Goal: Task Accomplishment & Management: Manage account settings

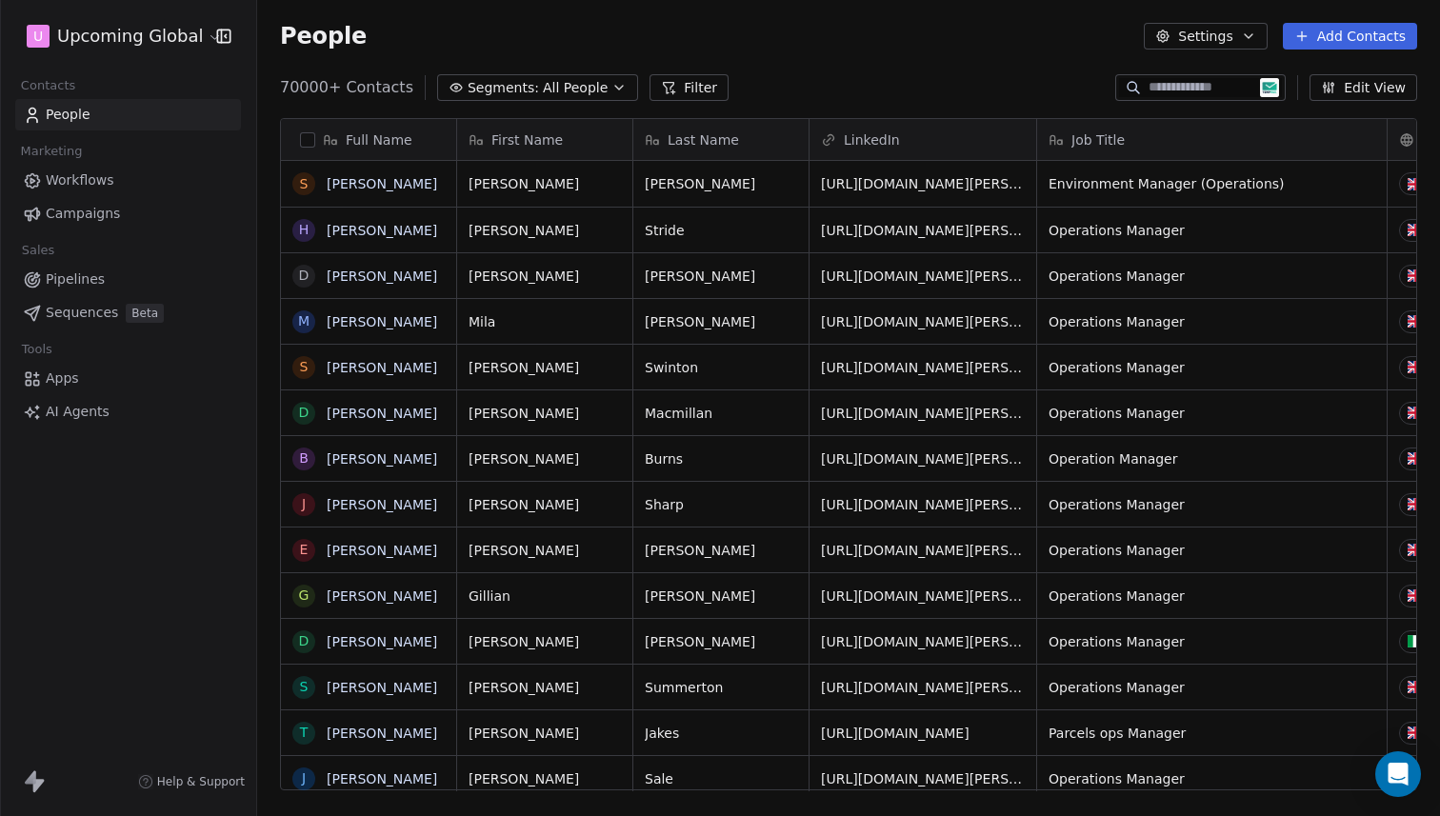
scroll to position [704, 1169]
click at [554, 87] on span "All People" at bounding box center [575, 88] width 65 height 20
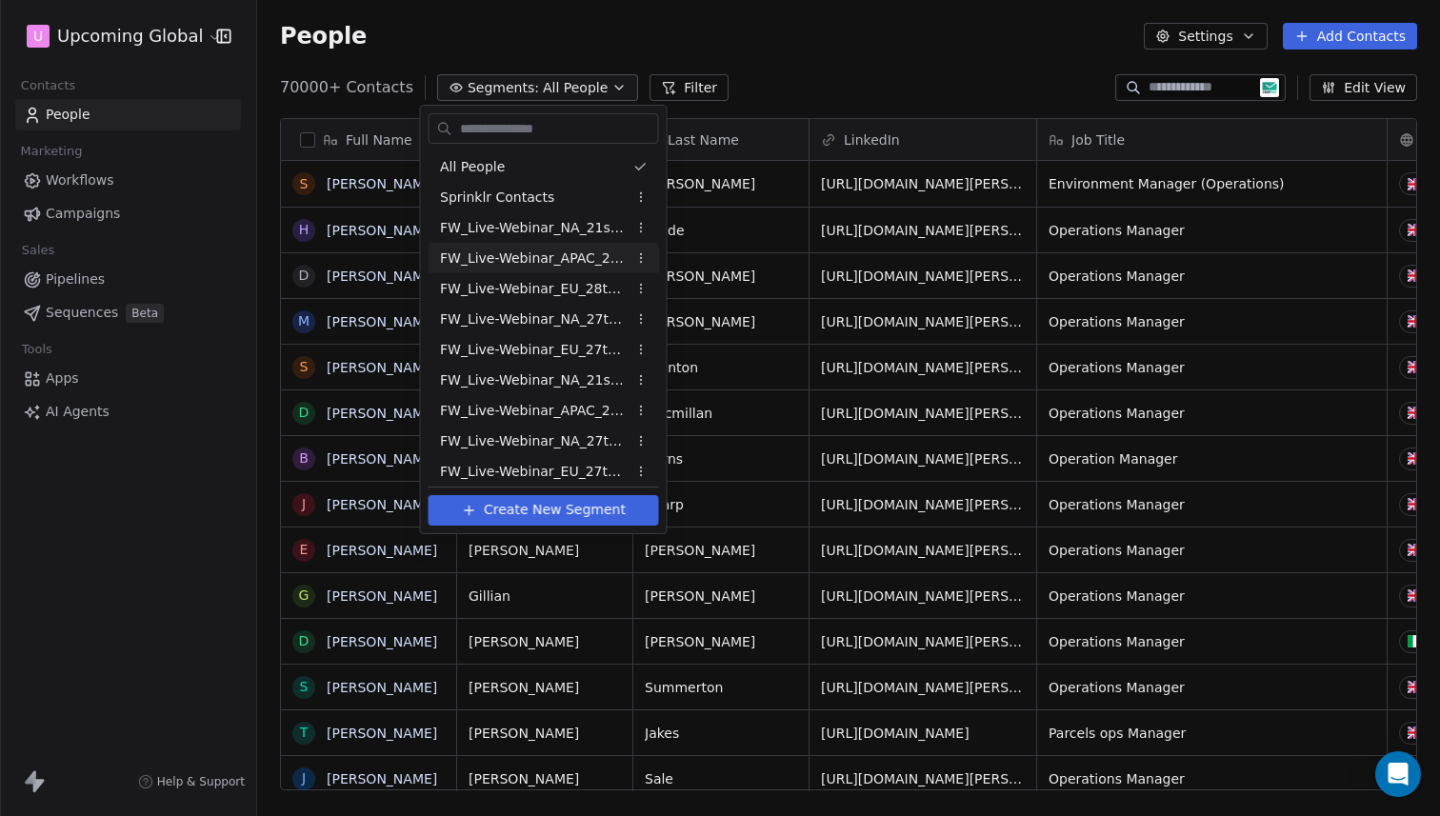
click at [837, 81] on html "U Upcoming Global Contacts People Marketing Workflows Campaigns Sales Pipelines…" at bounding box center [720, 408] width 1440 height 816
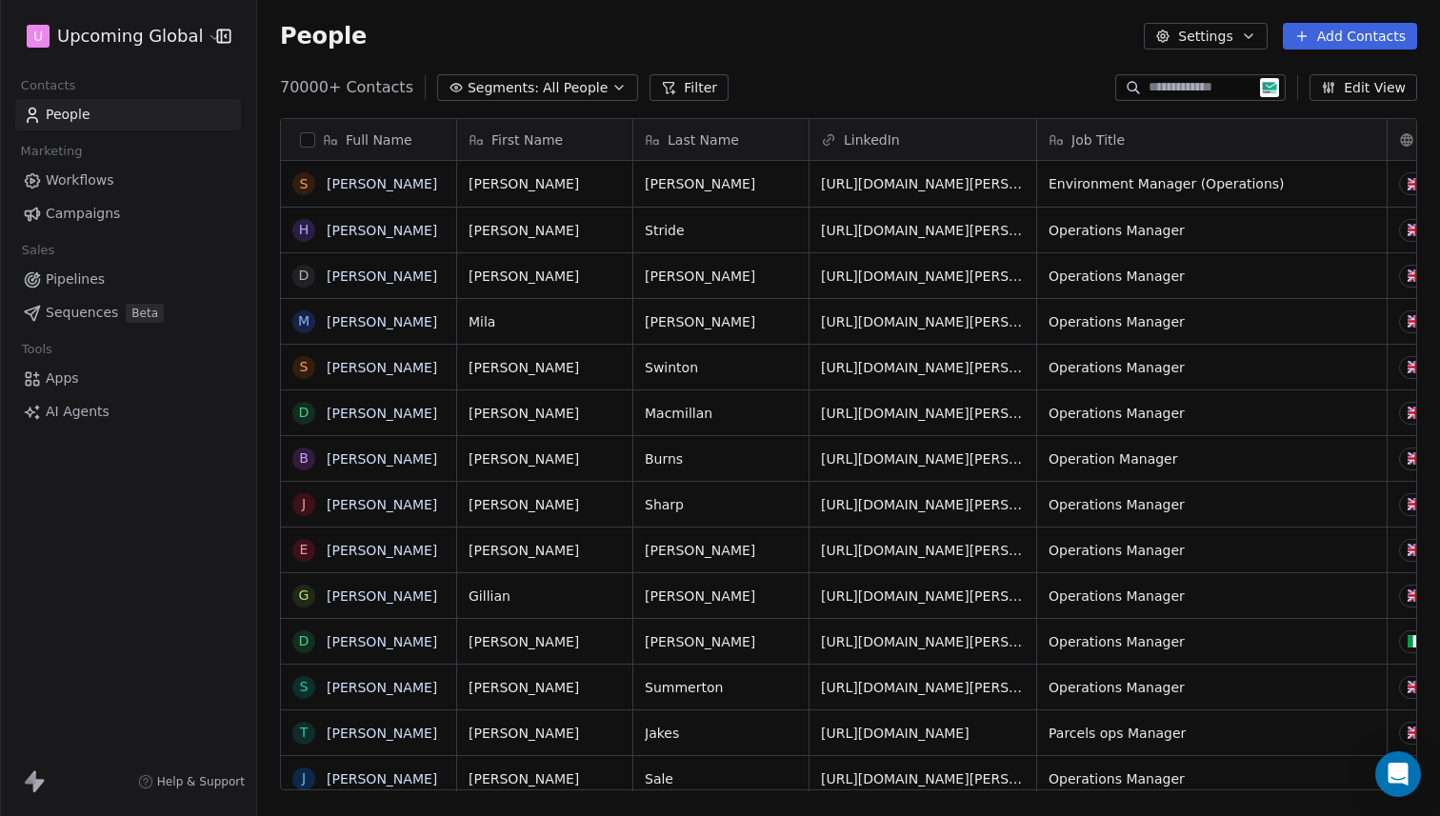
click at [652, 78] on button "Filter" at bounding box center [689, 87] width 79 height 27
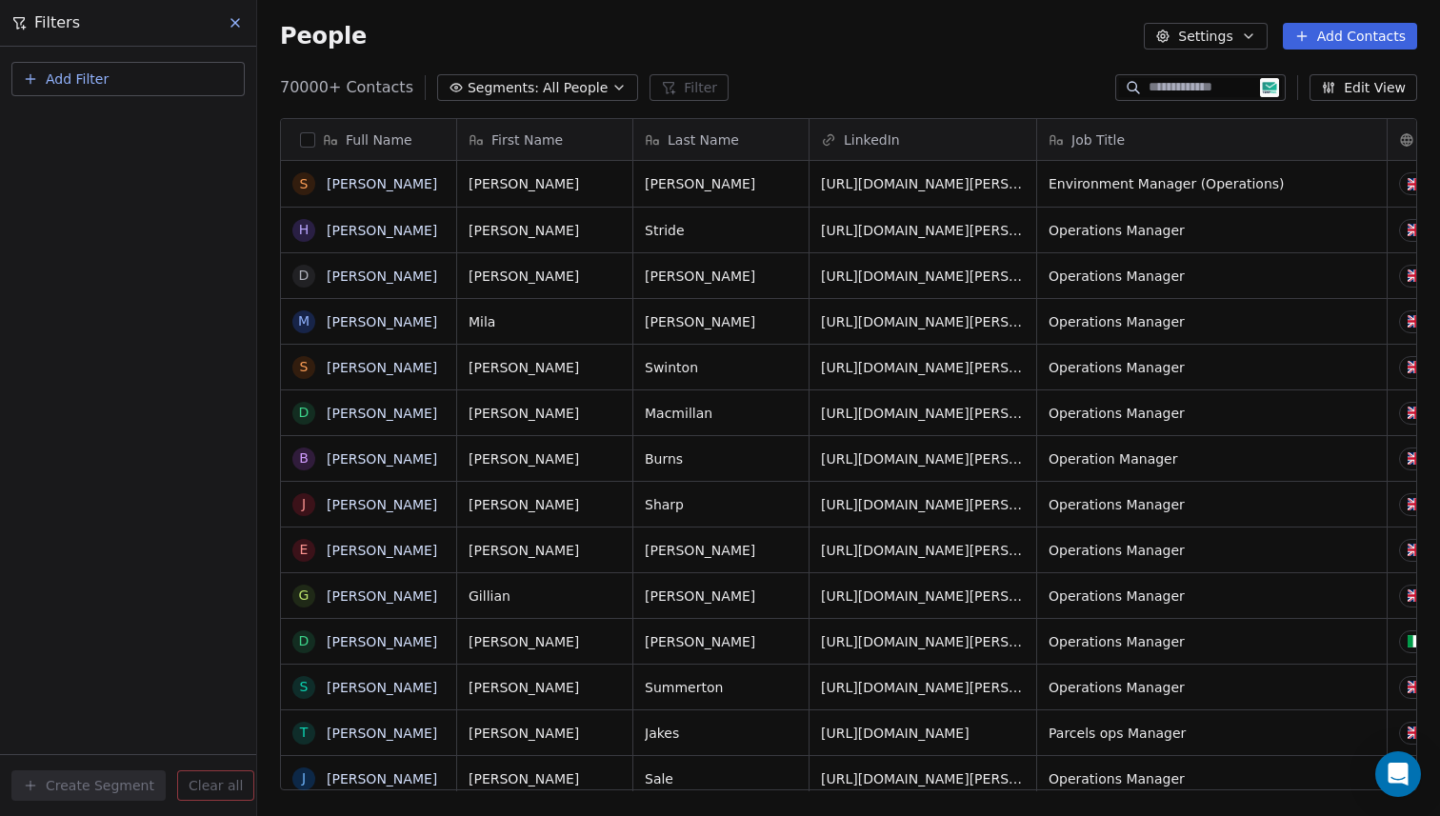
click at [240, 21] on icon at bounding box center [235, 22] width 15 height 15
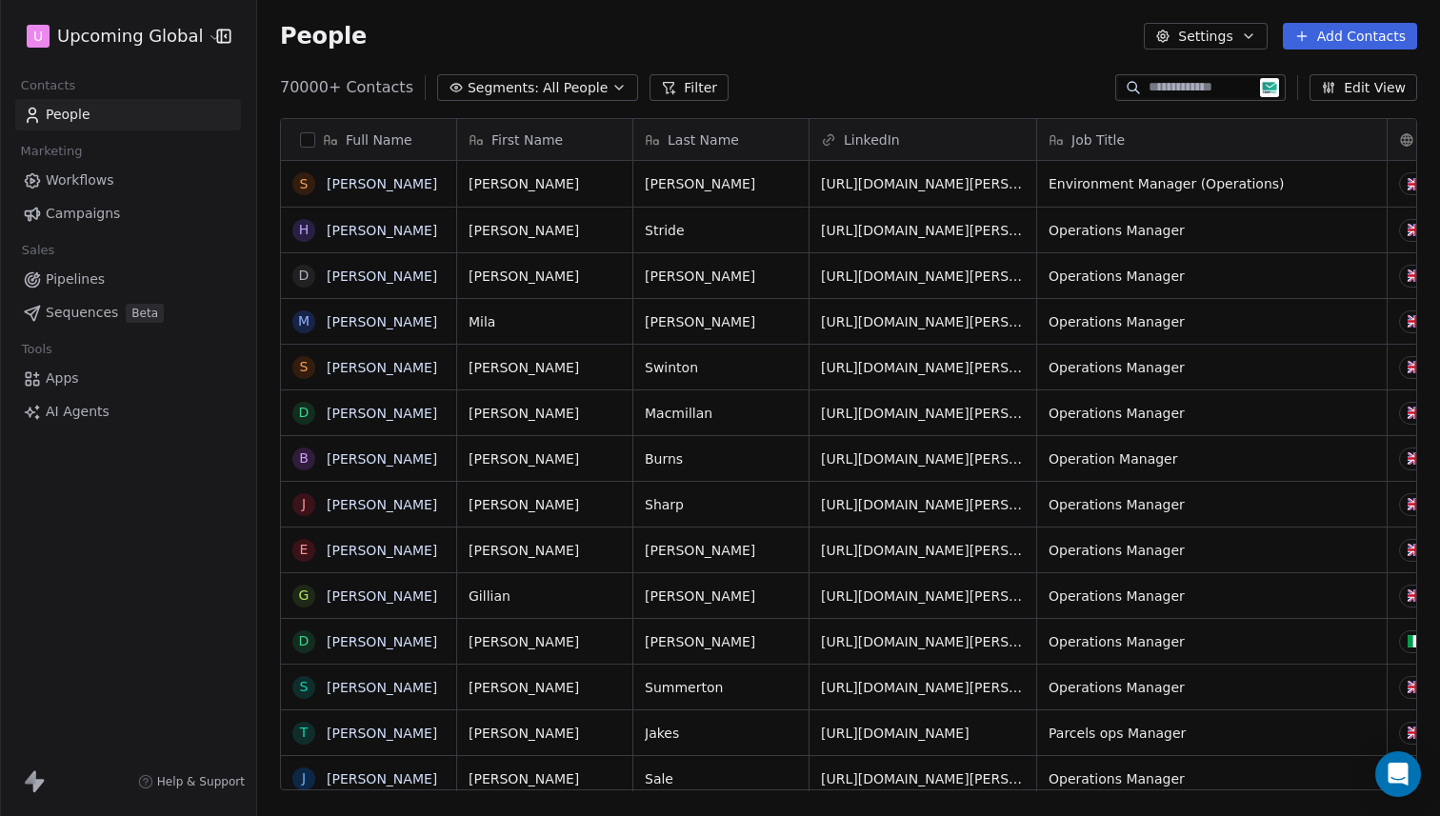
click at [498, 88] on span "Segments:" at bounding box center [503, 88] width 71 height 20
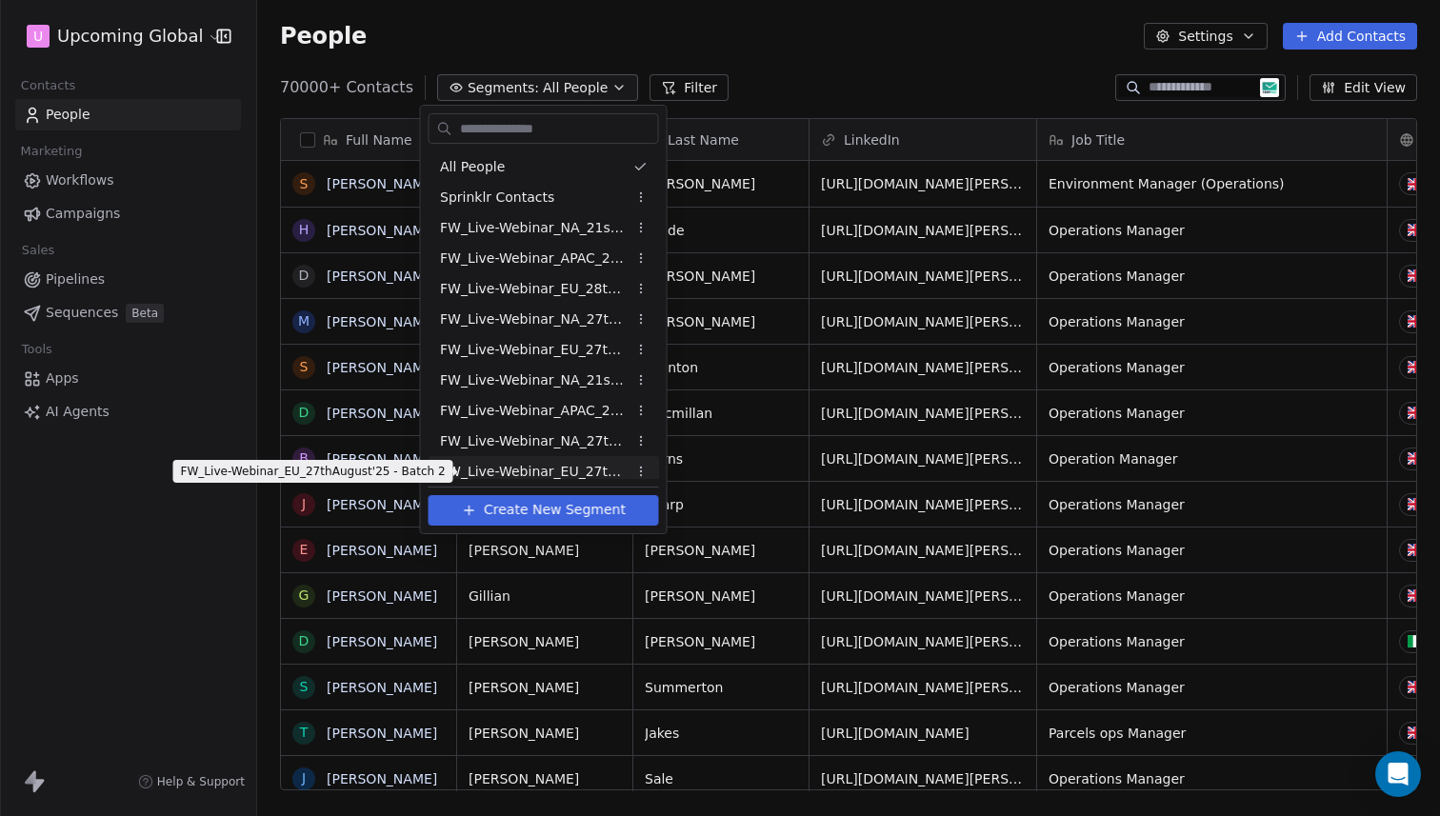
click at [546, 470] on span "FW_Live-Webinar_EU_27thAugust'25 - Batch 2" at bounding box center [533, 472] width 187 height 20
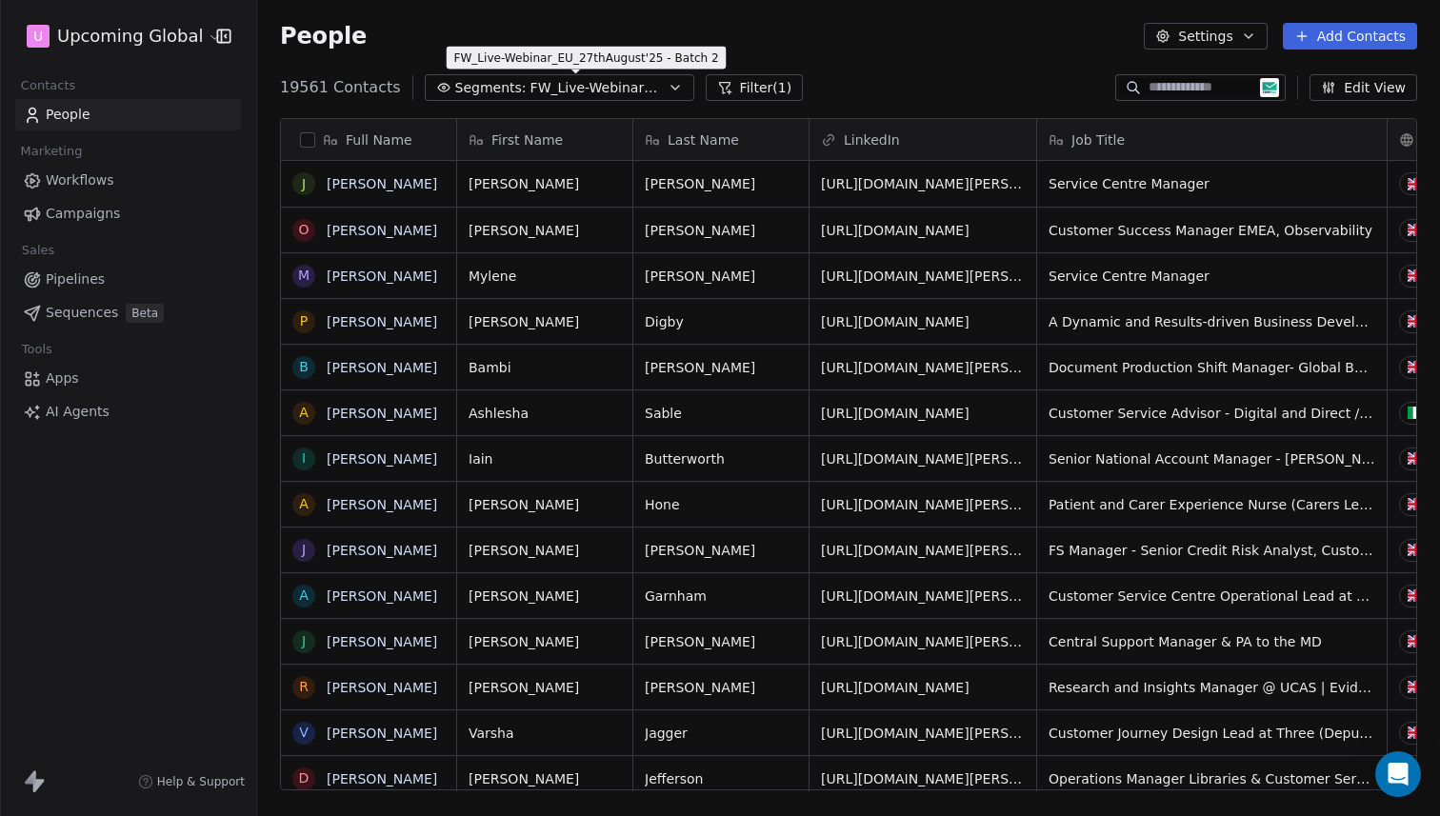
click at [611, 87] on span "FW_Live-Webinar_EU_27thAugust'25 - Batch 2" at bounding box center [596, 88] width 133 height 20
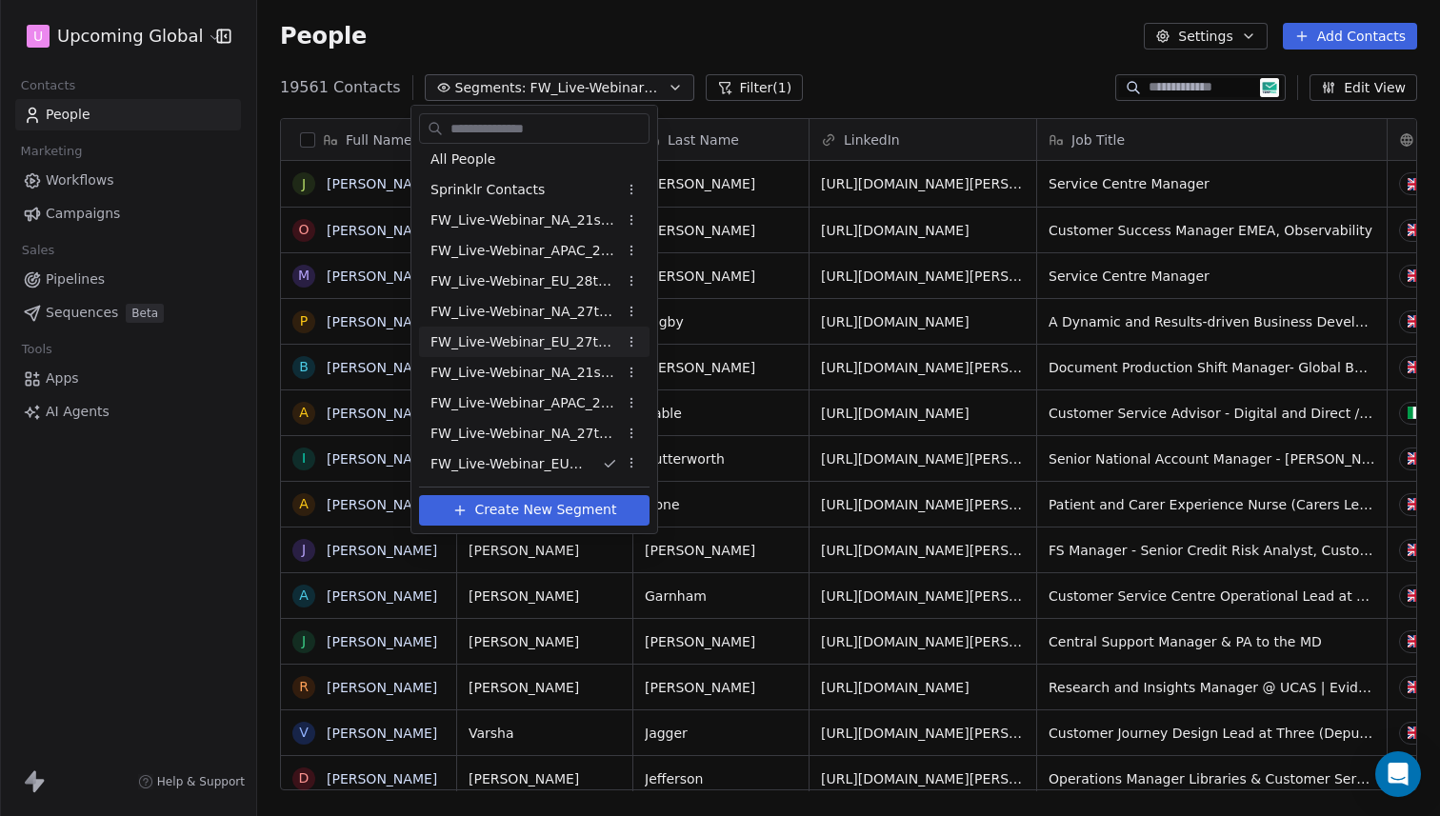
scroll to position [38, 0]
click at [548, 470] on span "FW_Live-Sim-Webinar([GEOGRAPHIC_DATA])26thAugust'2025 - Batch 1" at bounding box center [523, 464] width 187 height 20
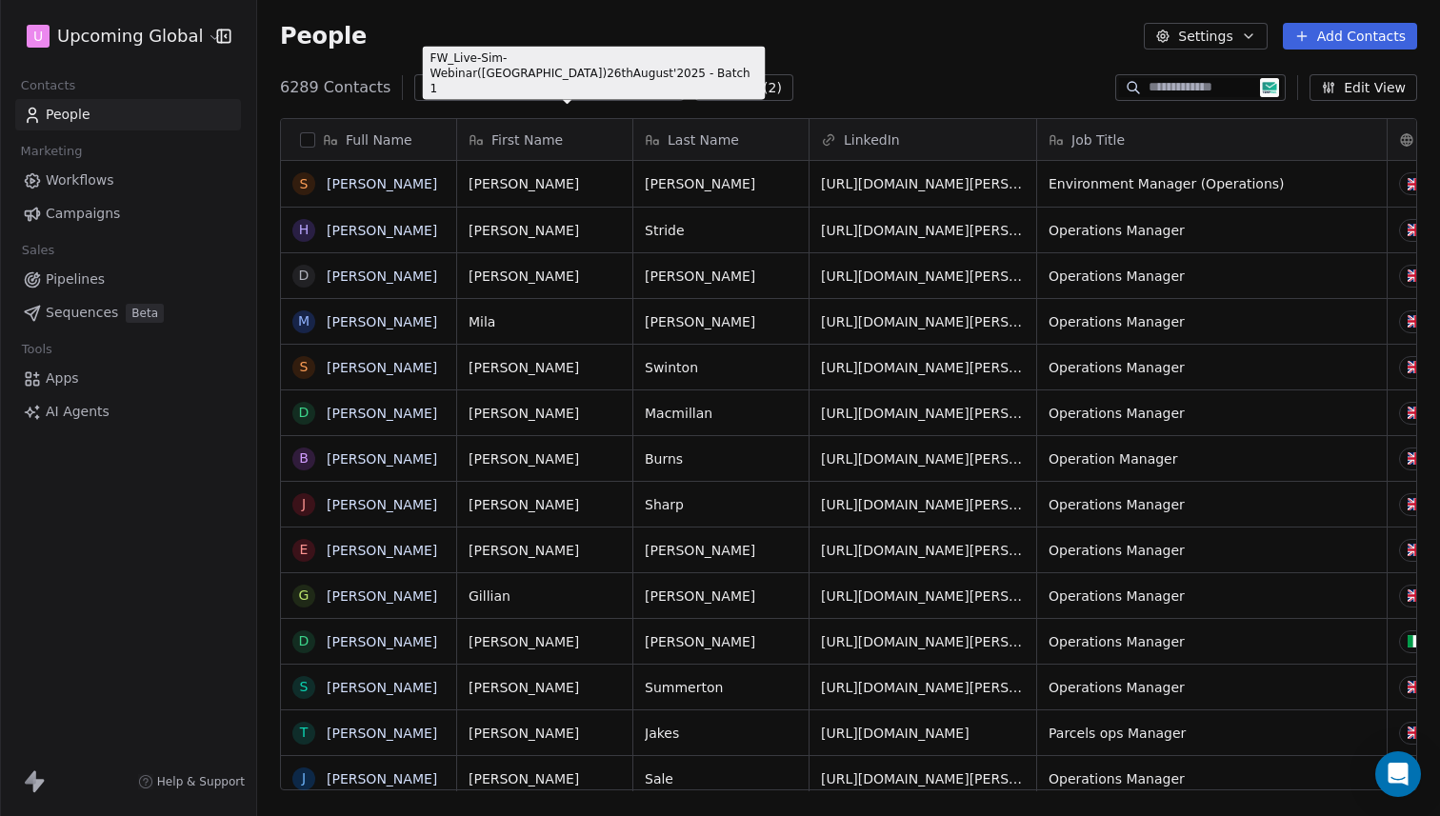
scroll to position [704, 1169]
click at [626, 80] on span "FW_Live-Sim-Webinar([GEOGRAPHIC_DATA])26thAugust'2025 - Batch 1" at bounding box center [586, 88] width 133 height 20
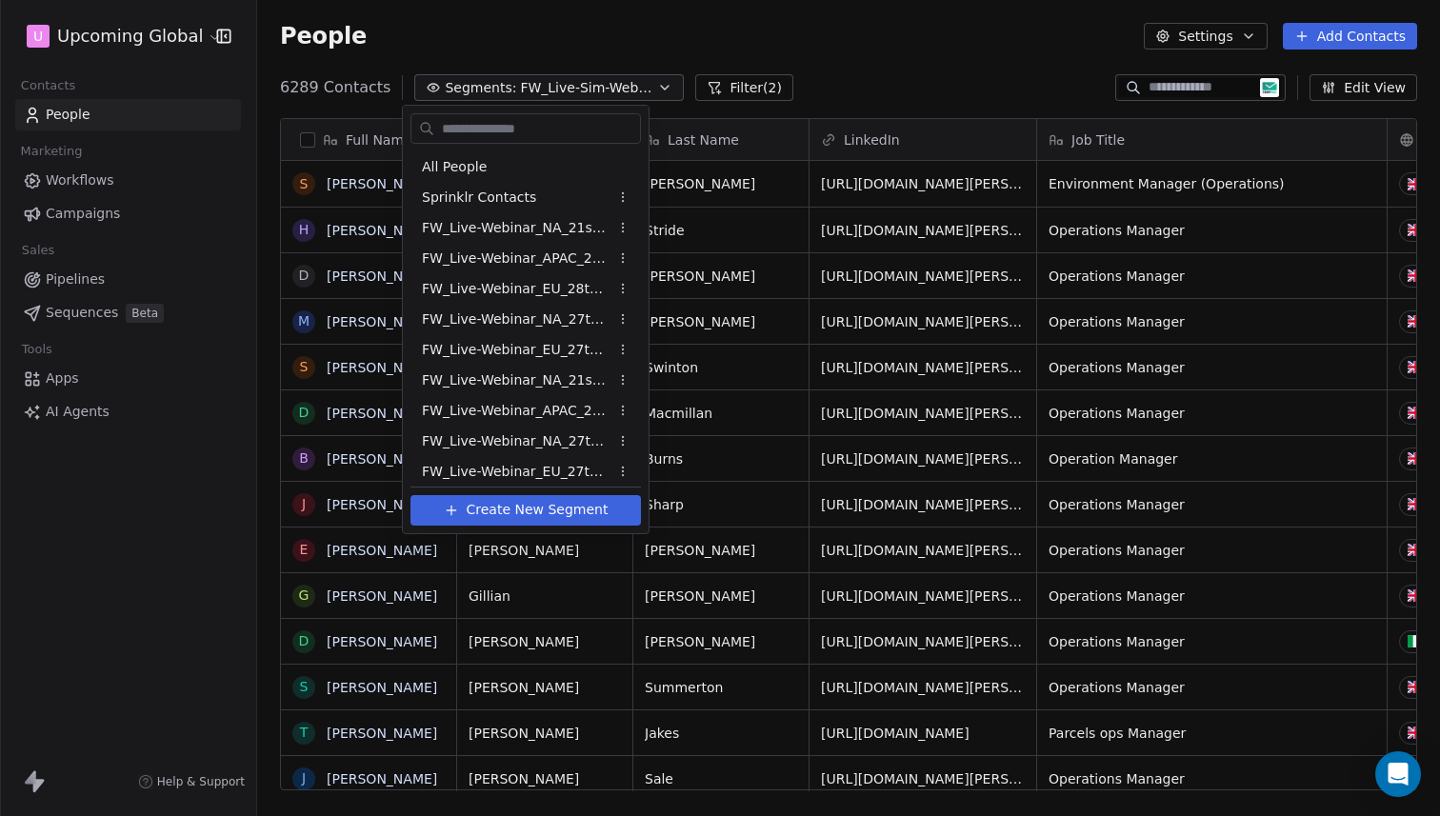
scroll to position [38, 0]
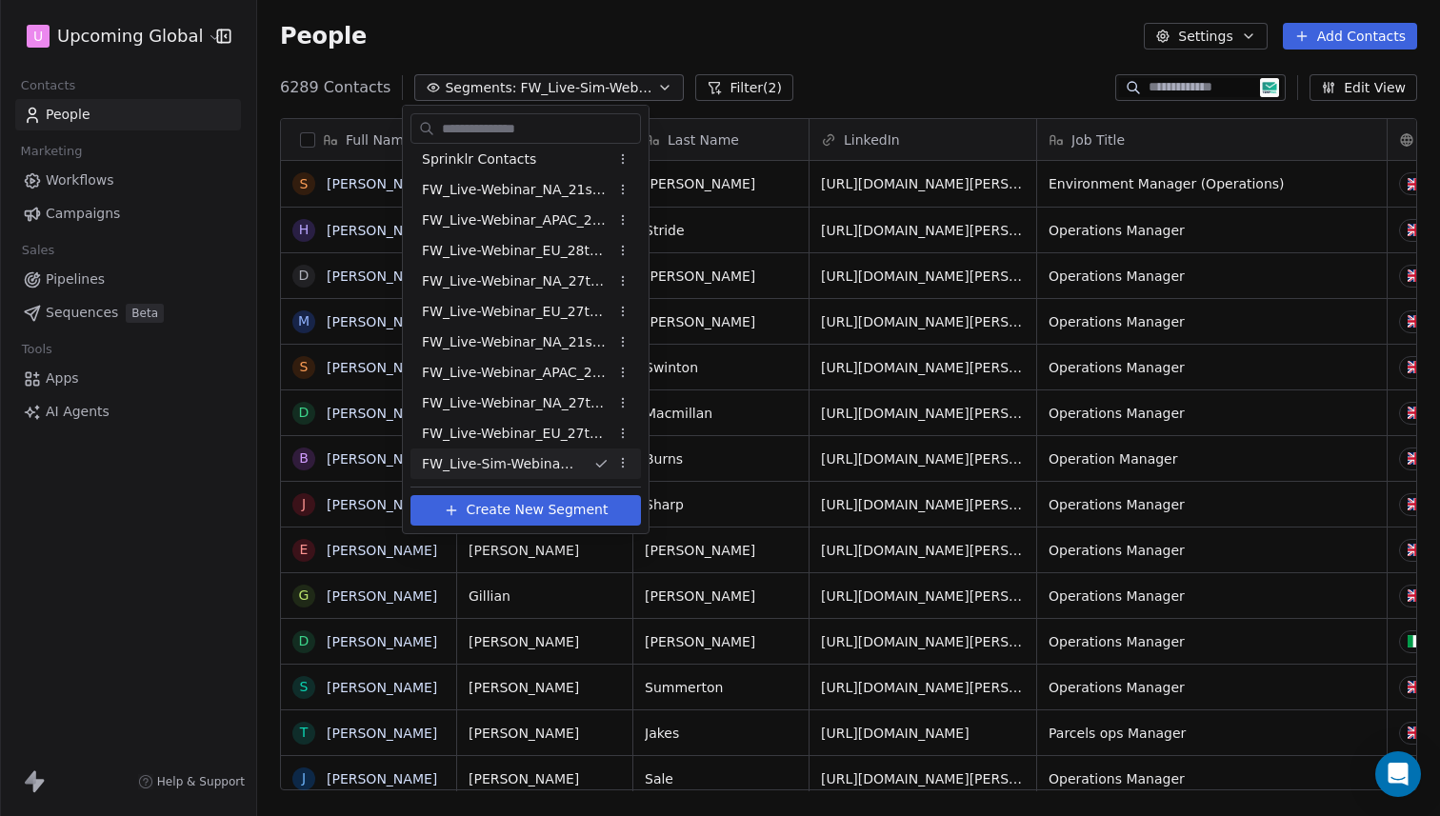
click at [615, 460] on html "U Upcoming Global Contacts People Marketing Workflows Campaigns Sales Pipelines…" at bounding box center [720, 408] width 1440 height 816
click at [658, 497] on div "Edit" at bounding box center [684, 500] width 129 height 30
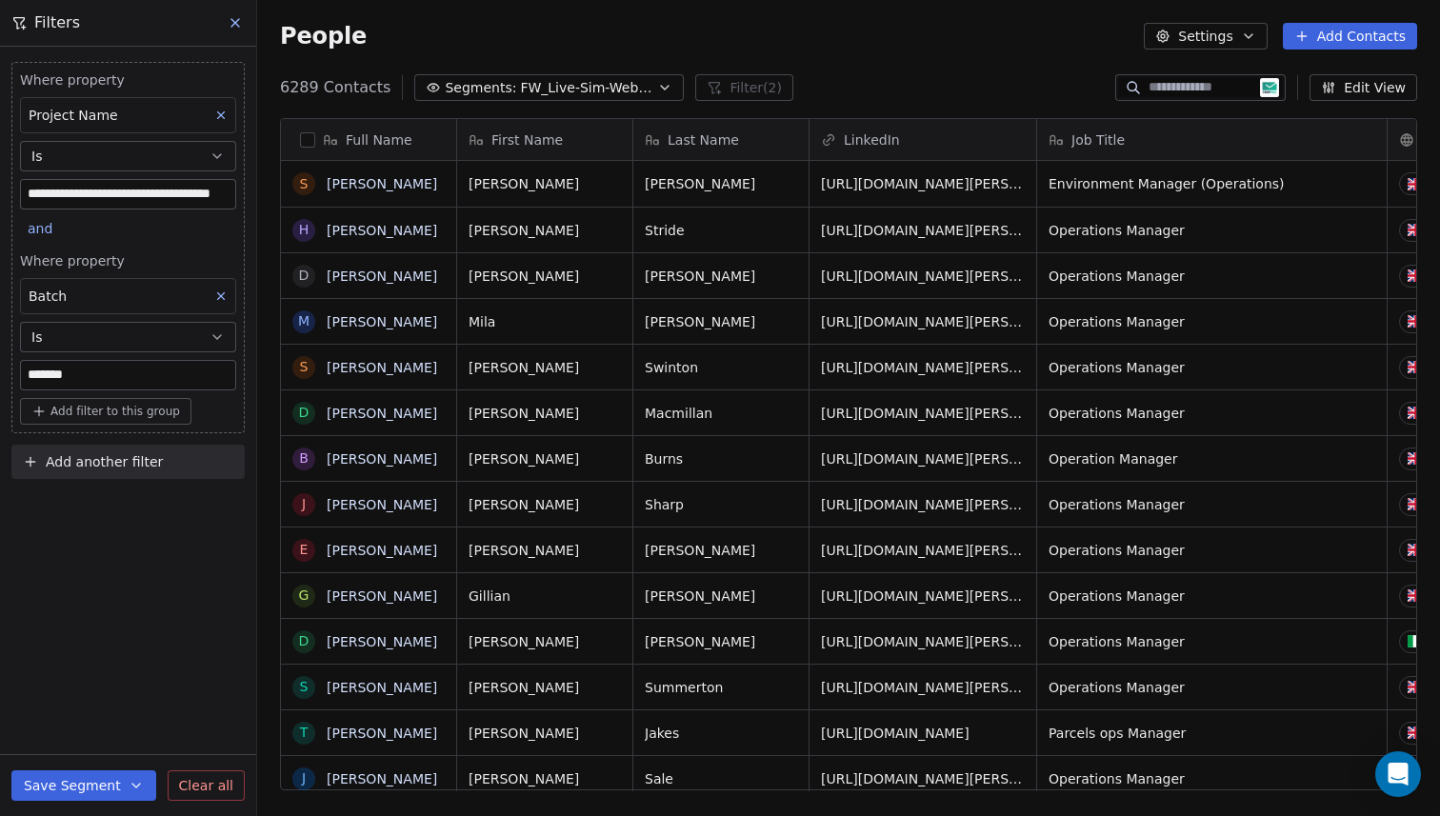
click at [218, 293] on icon at bounding box center [221, 296] width 7 height 7
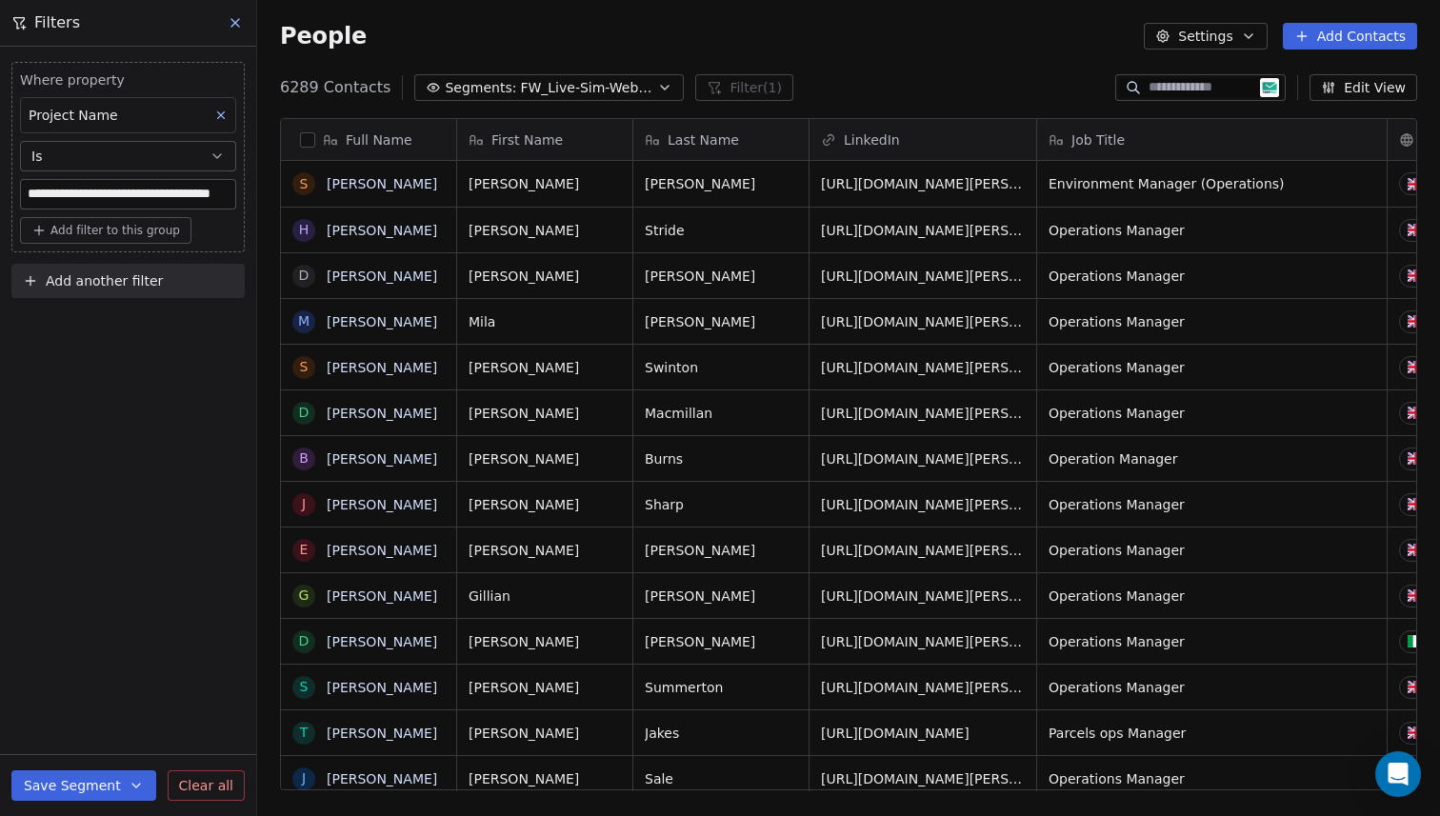
scroll to position [704, 1169]
click at [55, 779] on button "Save Segment" at bounding box center [83, 785] width 145 height 30
click at [95, 747] on button "Update existing segment" at bounding box center [126, 737] width 213 height 34
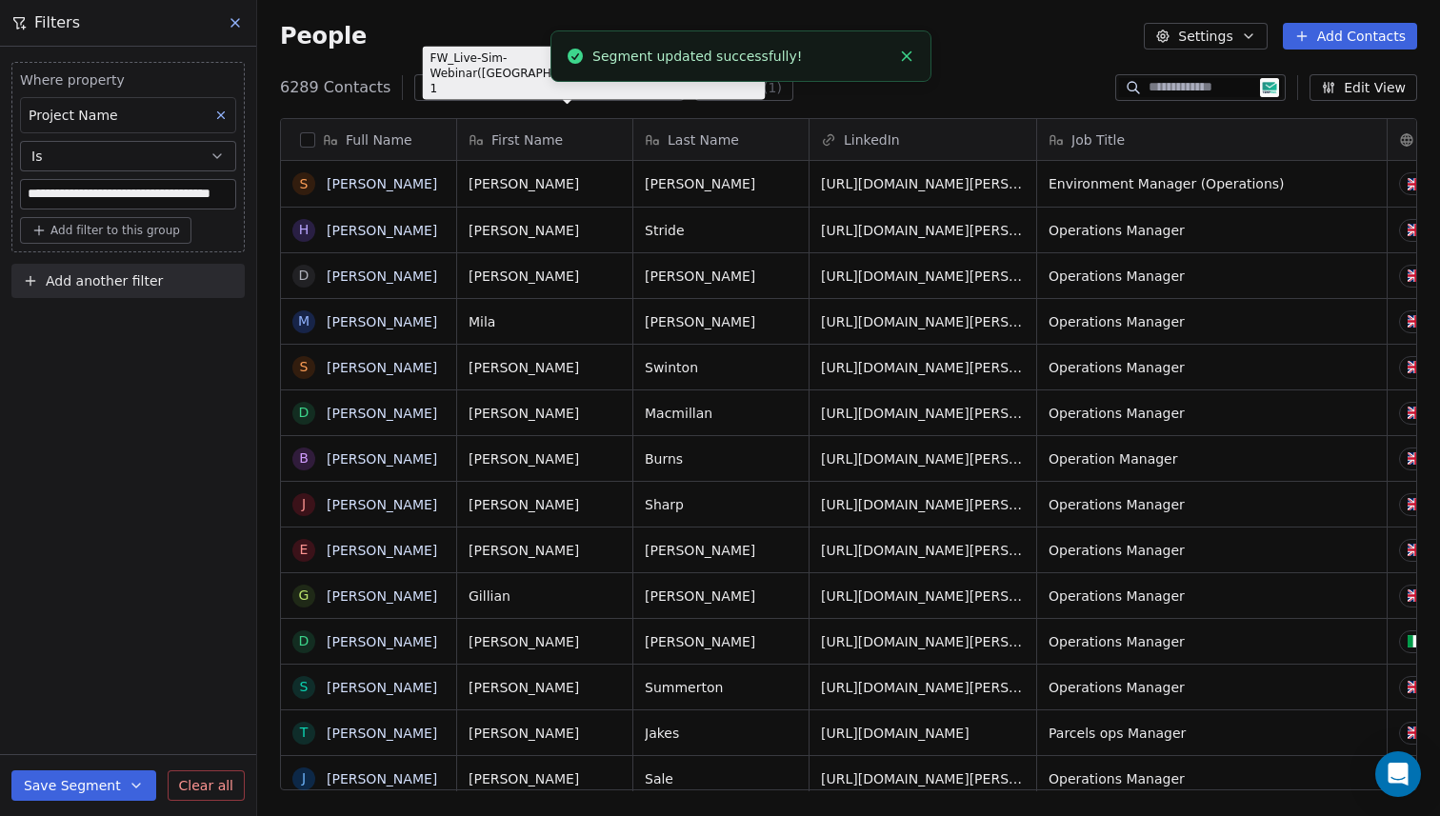
click at [587, 82] on span "FW_Live-Sim-Webinar([GEOGRAPHIC_DATA])26thAugust'2025 - Batch 1" at bounding box center [586, 88] width 133 height 20
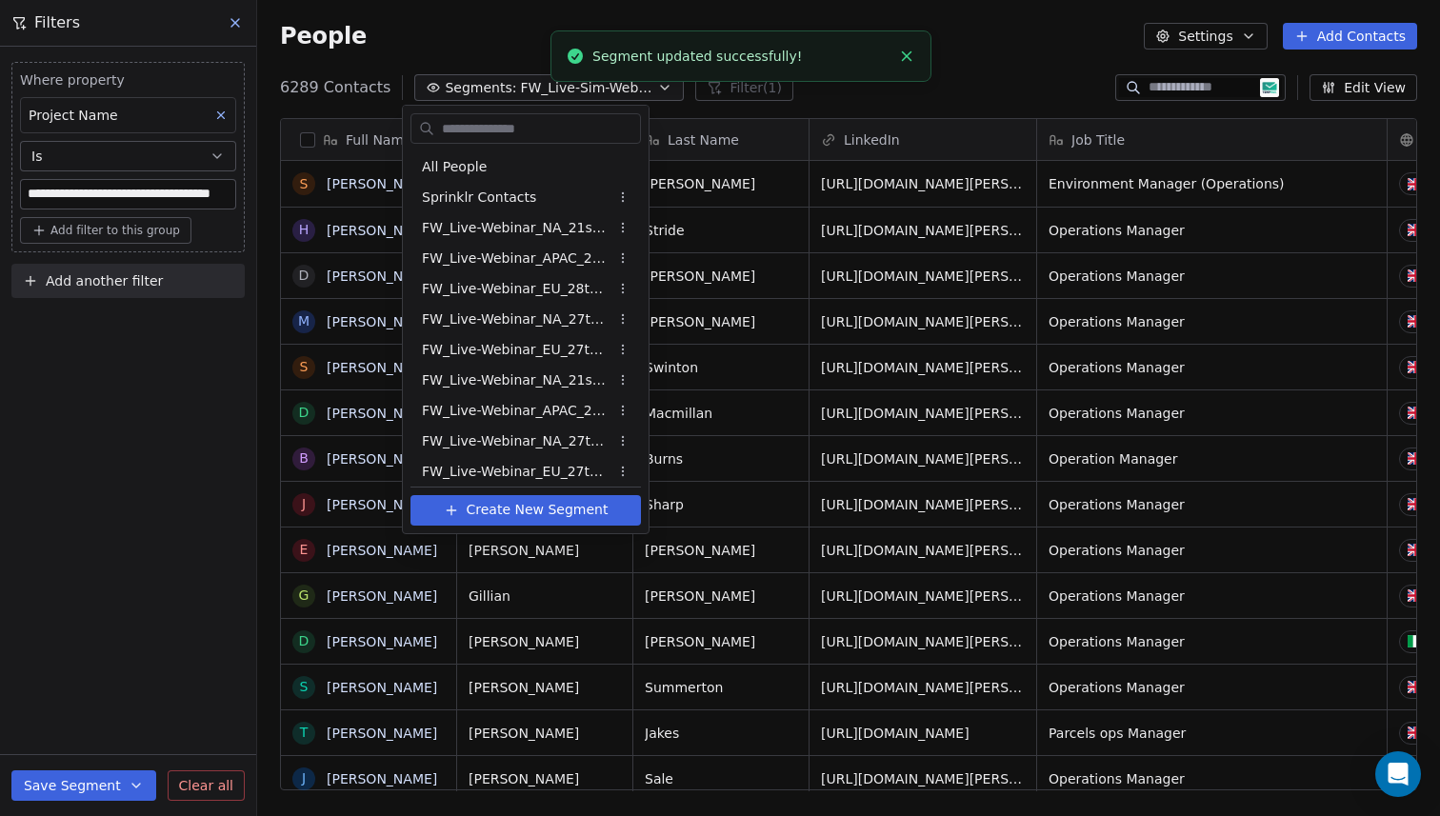
scroll to position [38, 0]
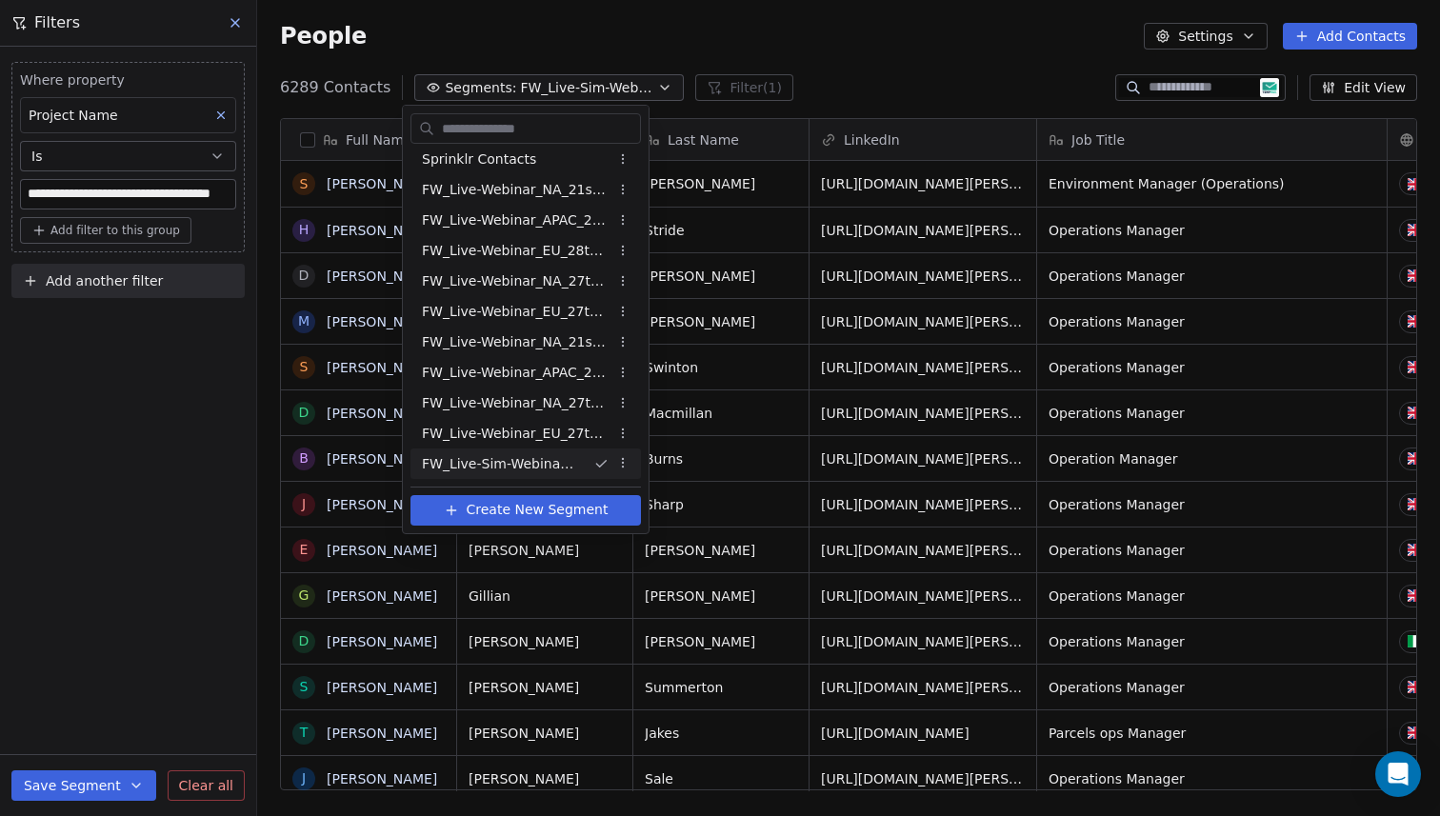
click at [616, 461] on html "**********" at bounding box center [720, 408] width 1440 height 816
click at [665, 490] on div "Edit" at bounding box center [684, 500] width 129 height 30
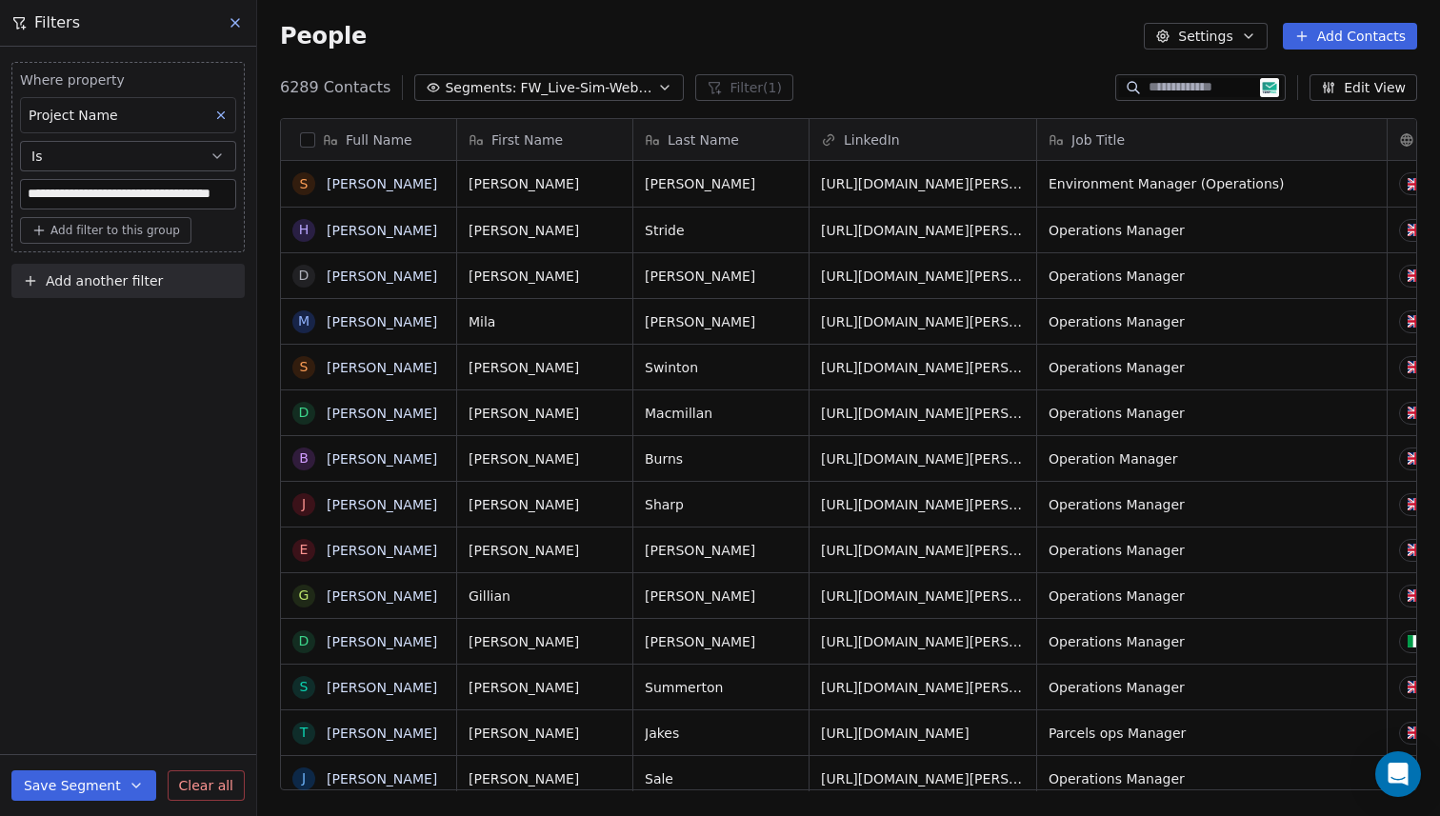
click at [629, 81] on span "FW_Live-Sim-Webinar([GEOGRAPHIC_DATA])26thAugust'2025 - Batch 1" at bounding box center [586, 88] width 133 height 20
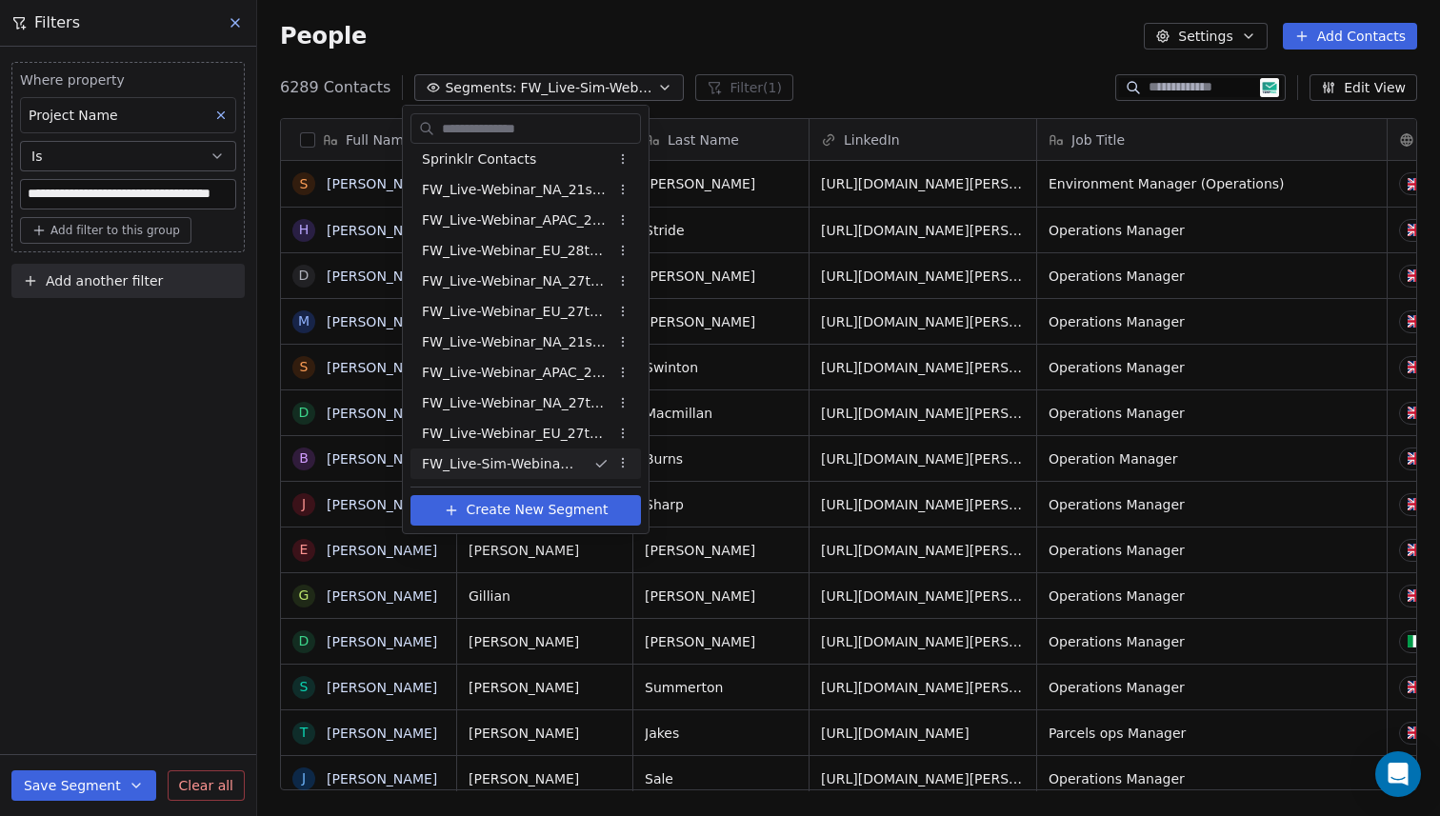
click at [616, 456] on html "**********" at bounding box center [720, 408] width 1440 height 816
click at [643, 525] on div "Rename" at bounding box center [684, 530] width 129 height 30
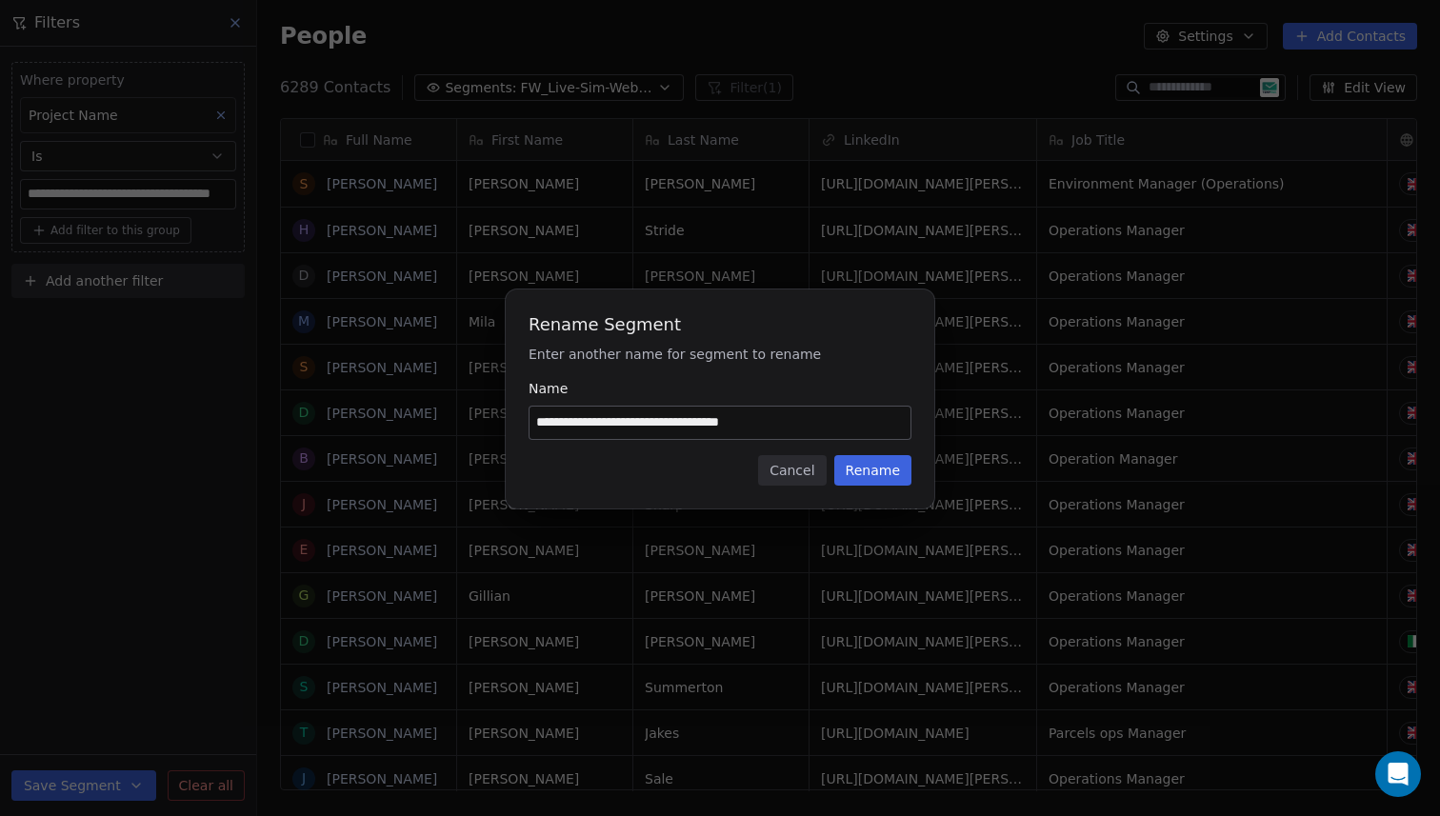
type input "**********"
click at [861, 459] on button "Rename" at bounding box center [872, 470] width 77 height 30
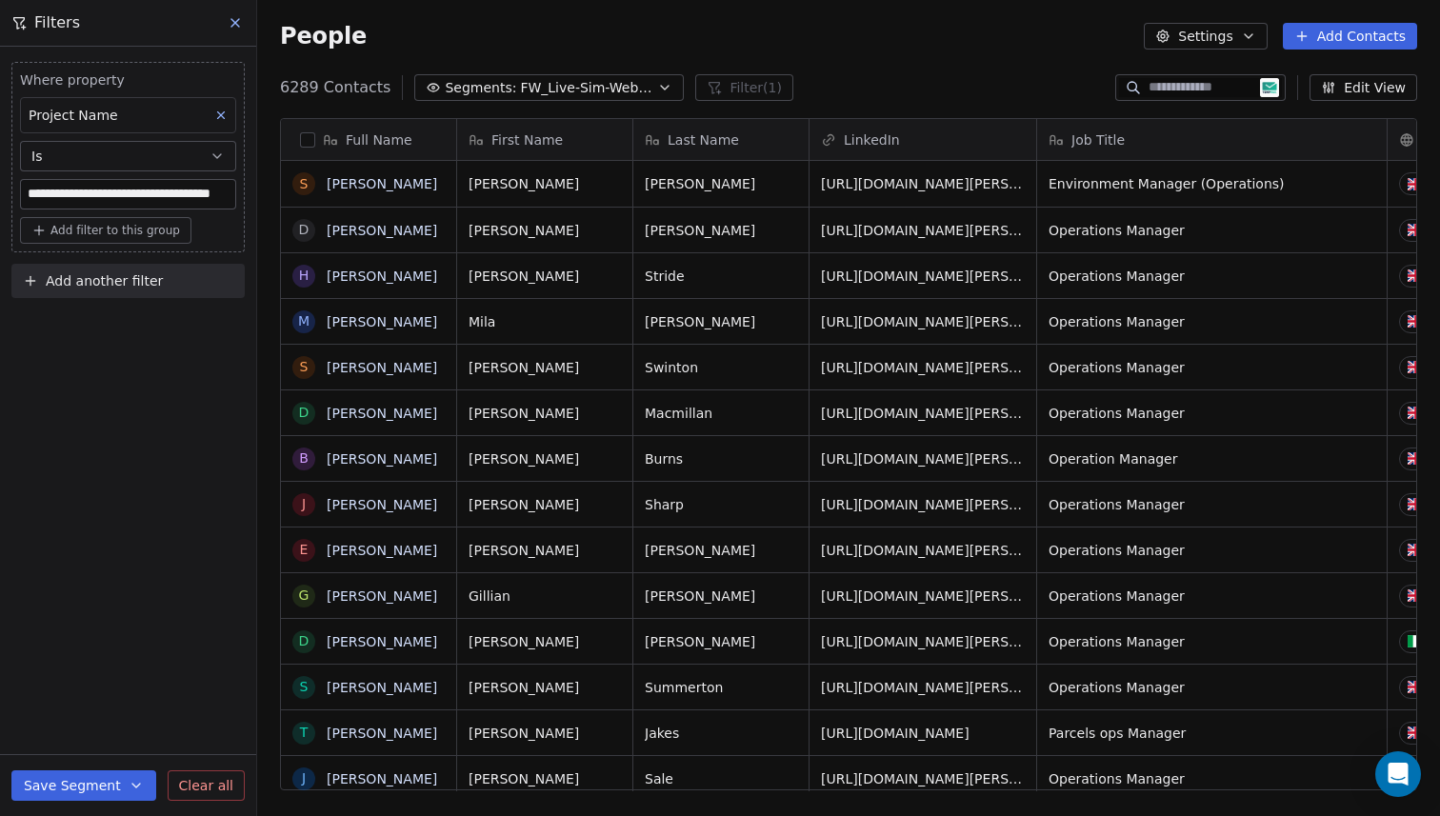
click at [657, 85] on icon "button" at bounding box center [664, 87] width 15 height 15
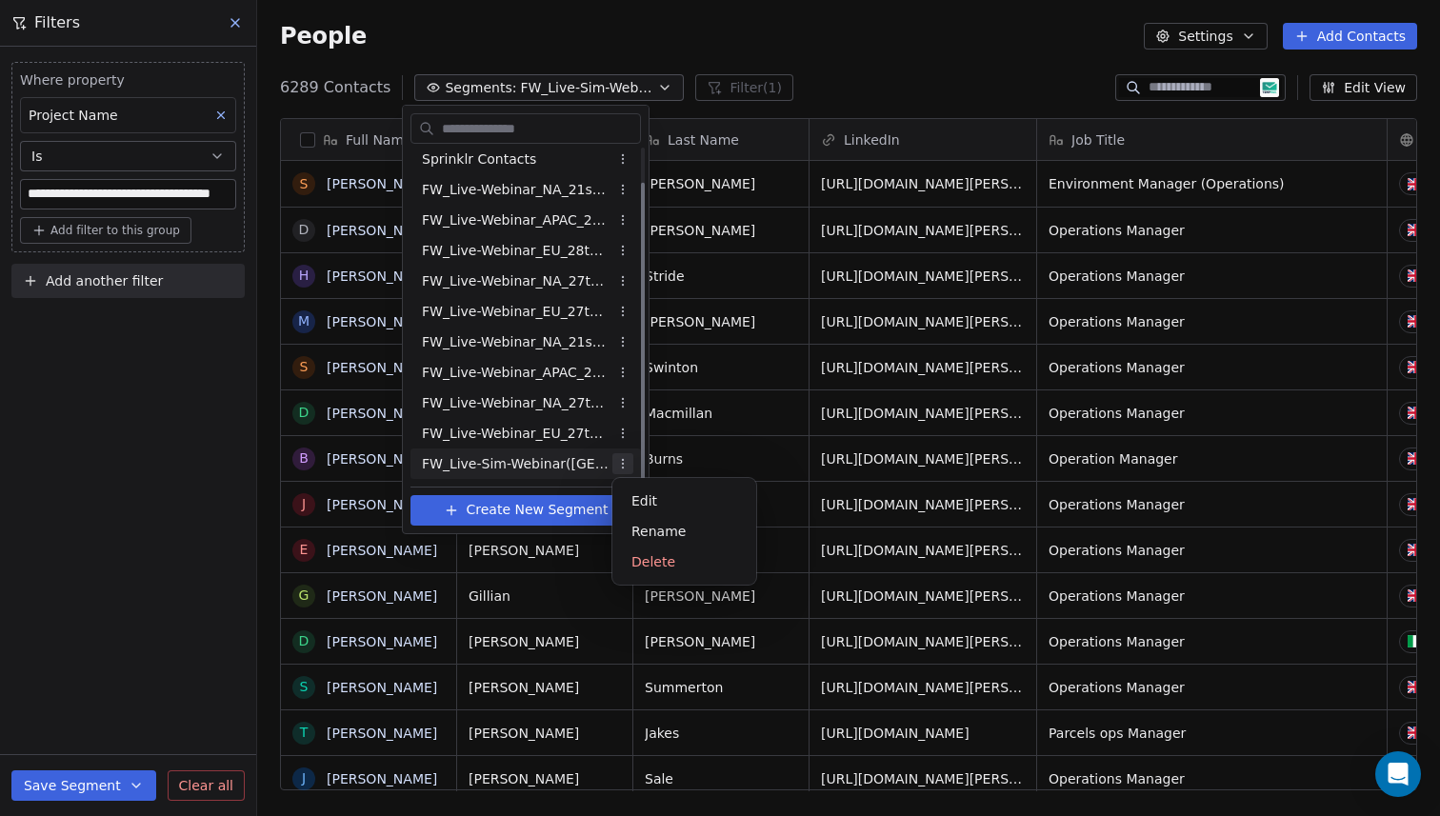
click at [622, 469] on html "**********" at bounding box center [720, 408] width 1440 height 816
click at [641, 530] on div "Rename" at bounding box center [684, 531] width 129 height 30
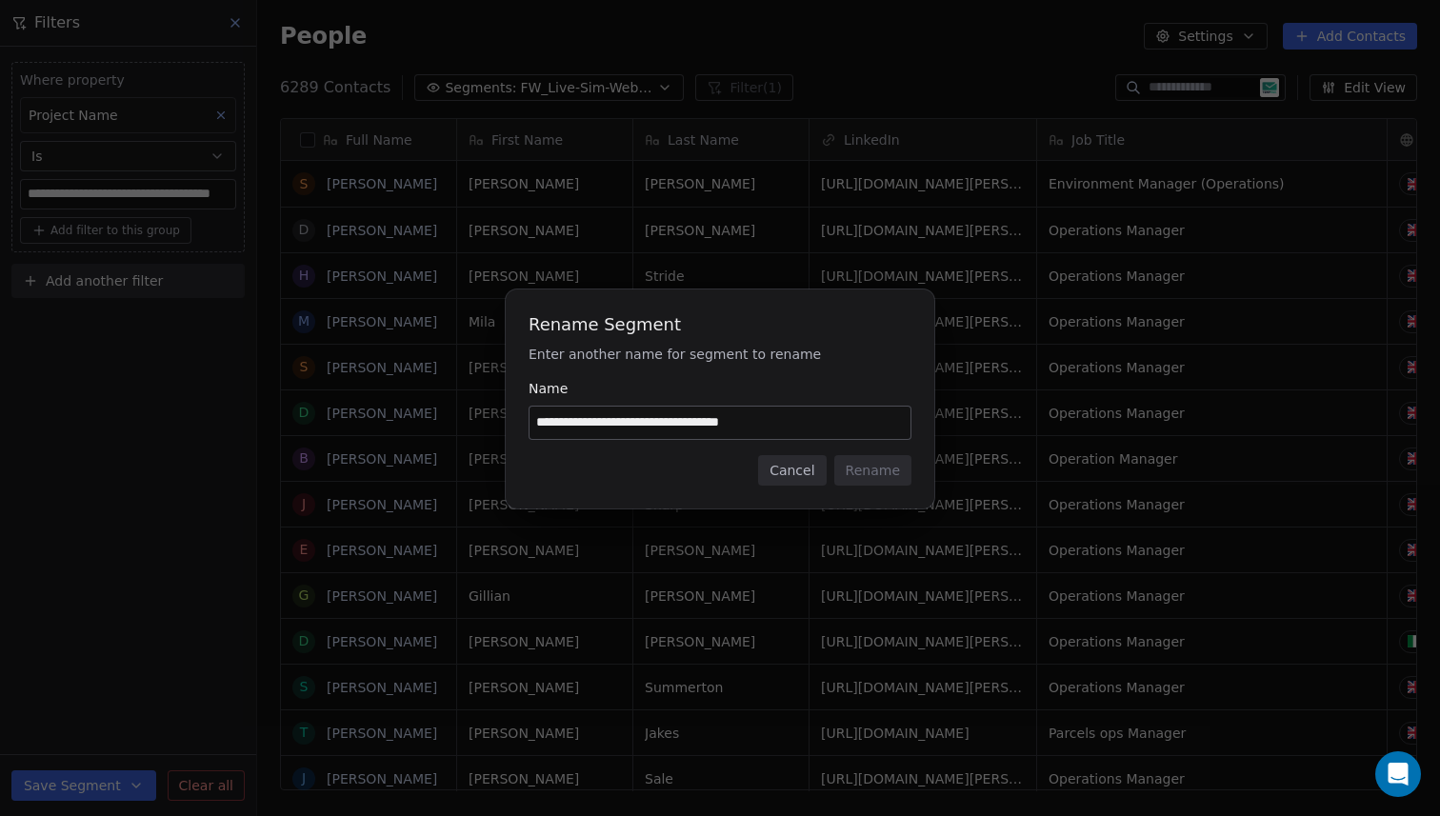
click at [791, 469] on button "Cancel" at bounding box center [792, 470] width 68 height 30
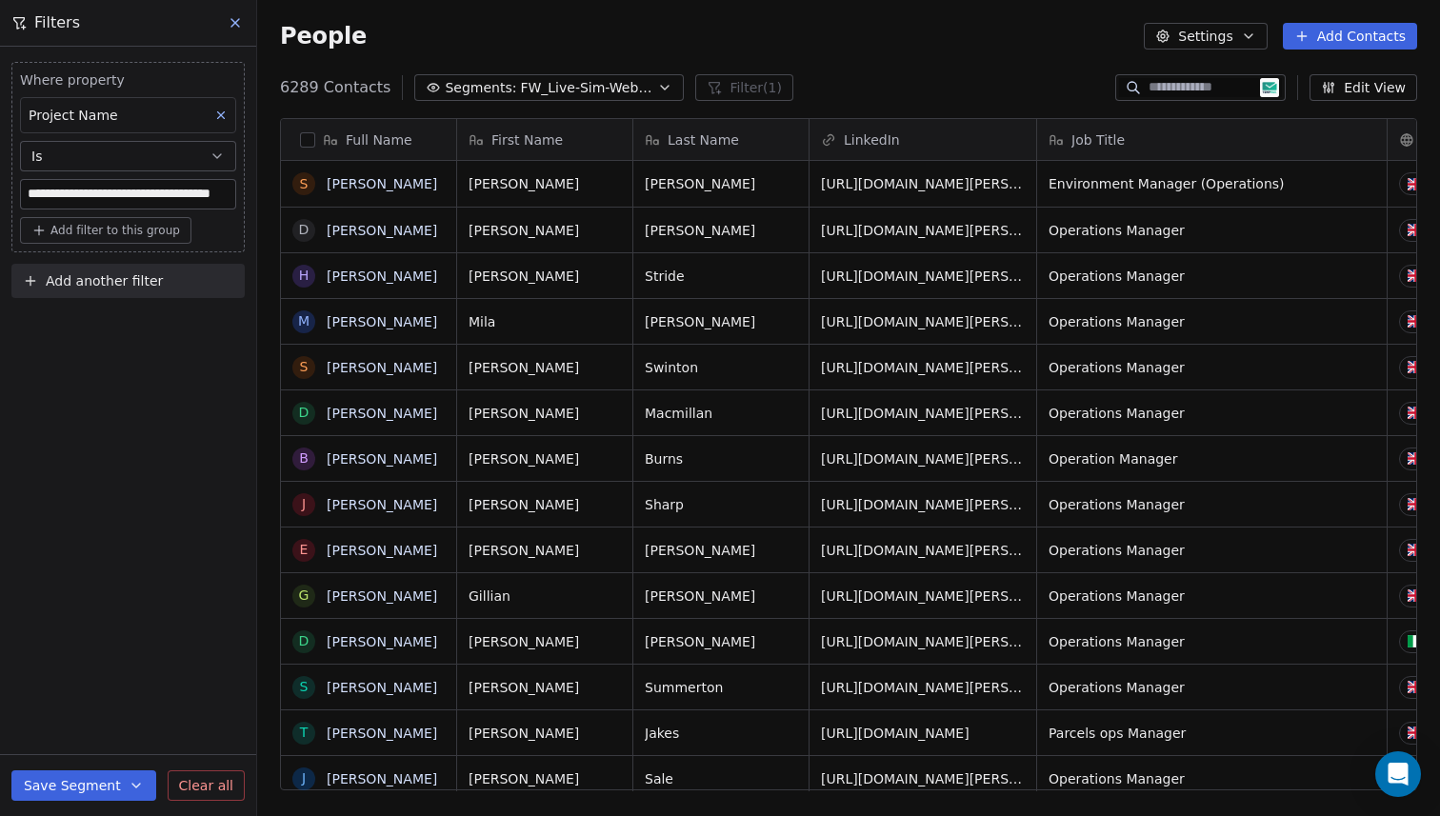
click at [228, 18] on icon at bounding box center [235, 22] width 15 height 15
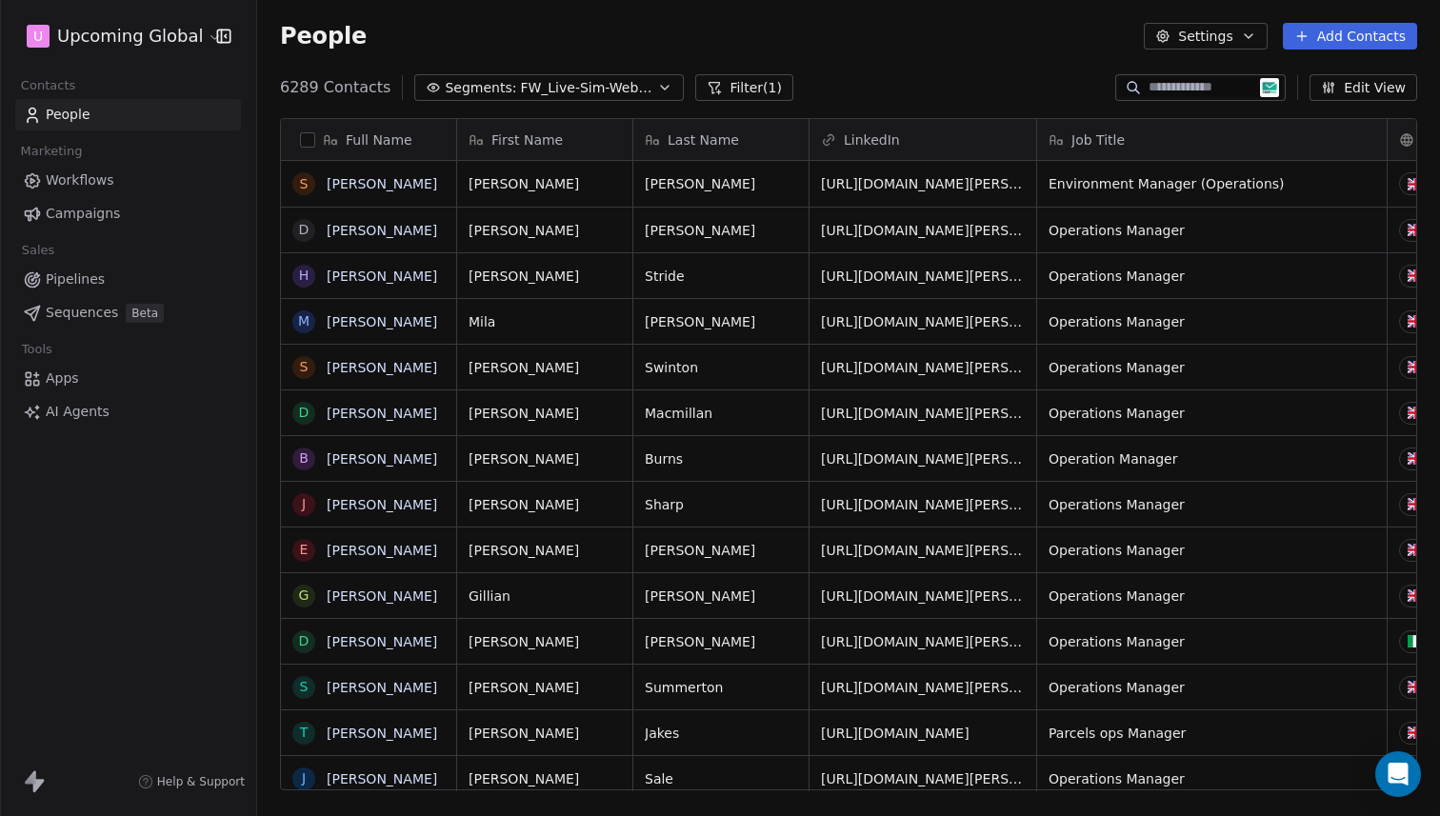
click at [569, 81] on span "FW_Live-Sim-Webinar([GEOGRAPHIC_DATA])26thAugust'2025 - Batch 1" at bounding box center [586, 88] width 133 height 20
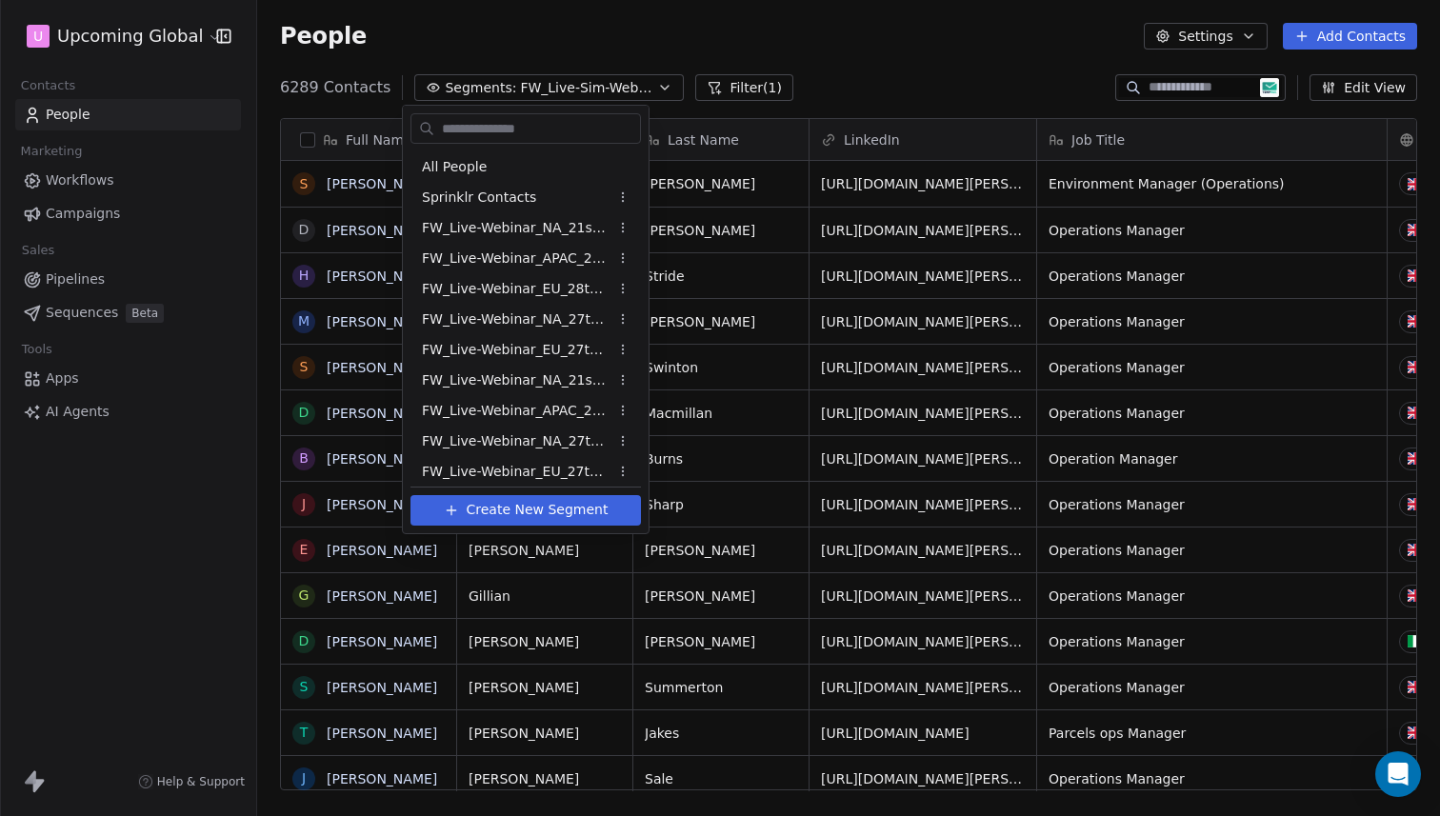
click at [678, 37] on html "U Upcoming Global Contacts People Marketing Workflows Campaigns Sales Pipelines…" at bounding box center [720, 408] width 1440 height 816
